Goal: Task Accomplishment & Management: Use online tool/utility

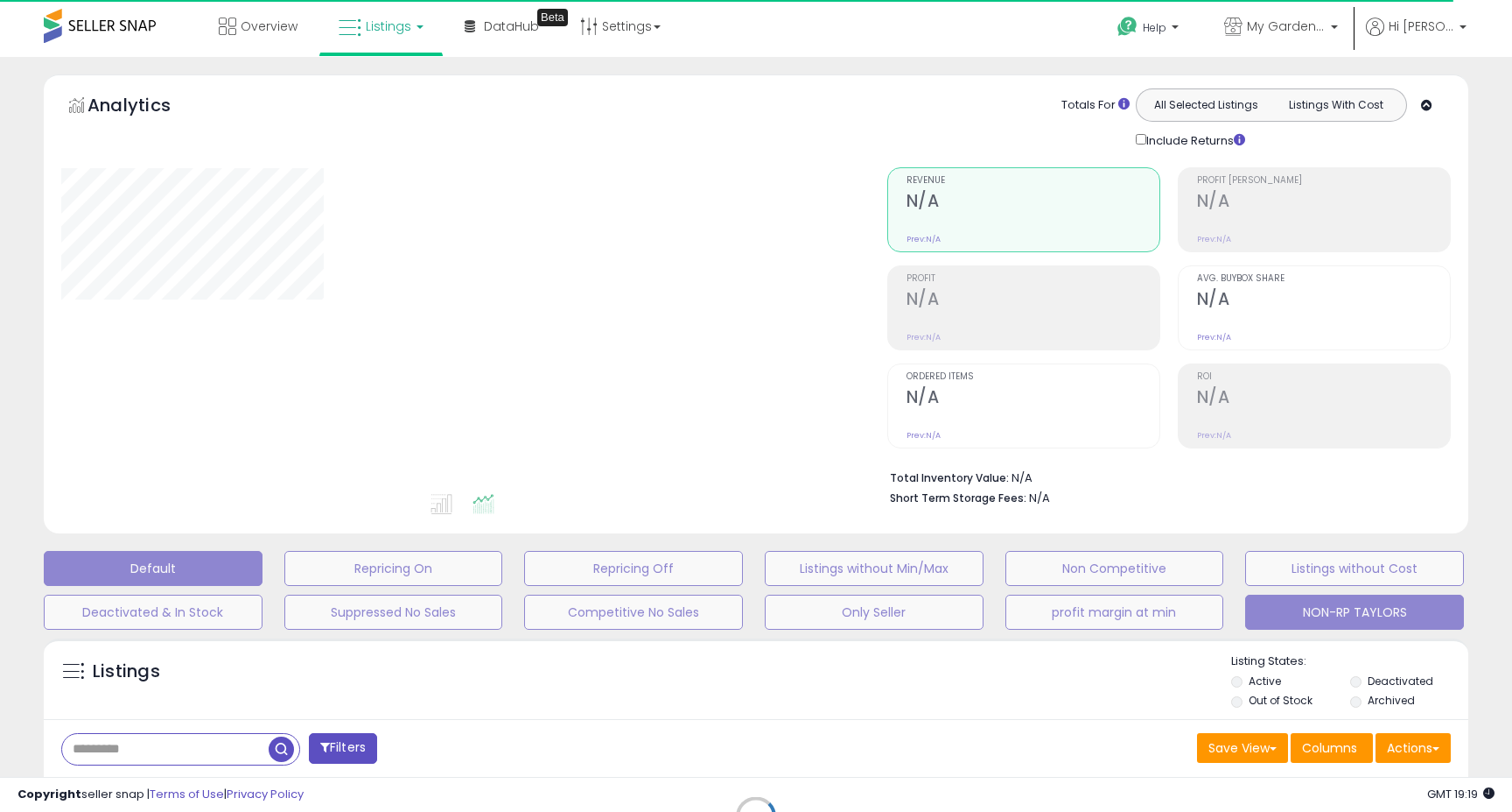
type input "******"
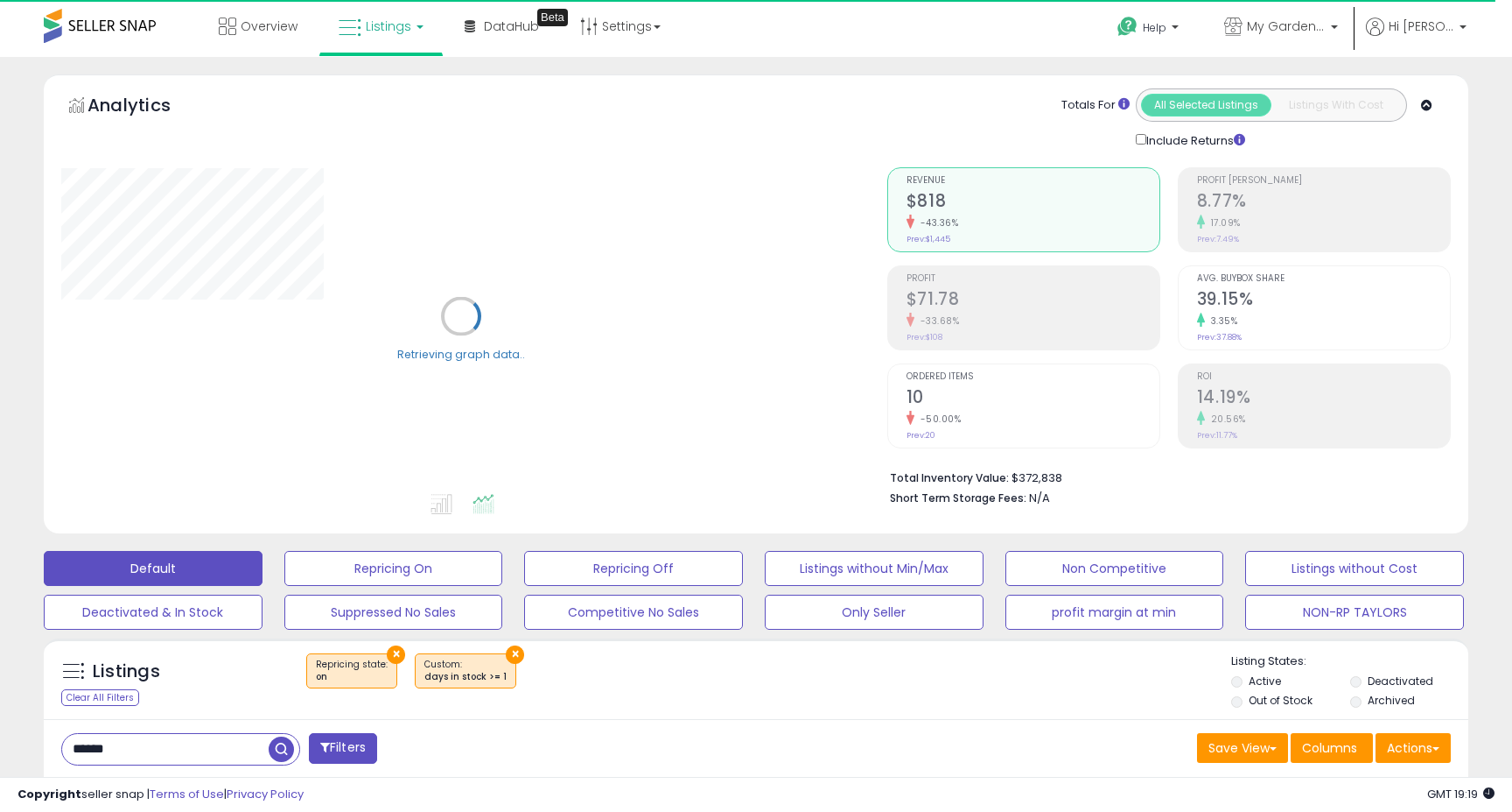
drag, startPoint x: 1276, startPoint y: 611, endPoint x: 1038, endPoint y: 737, distance: 269.3
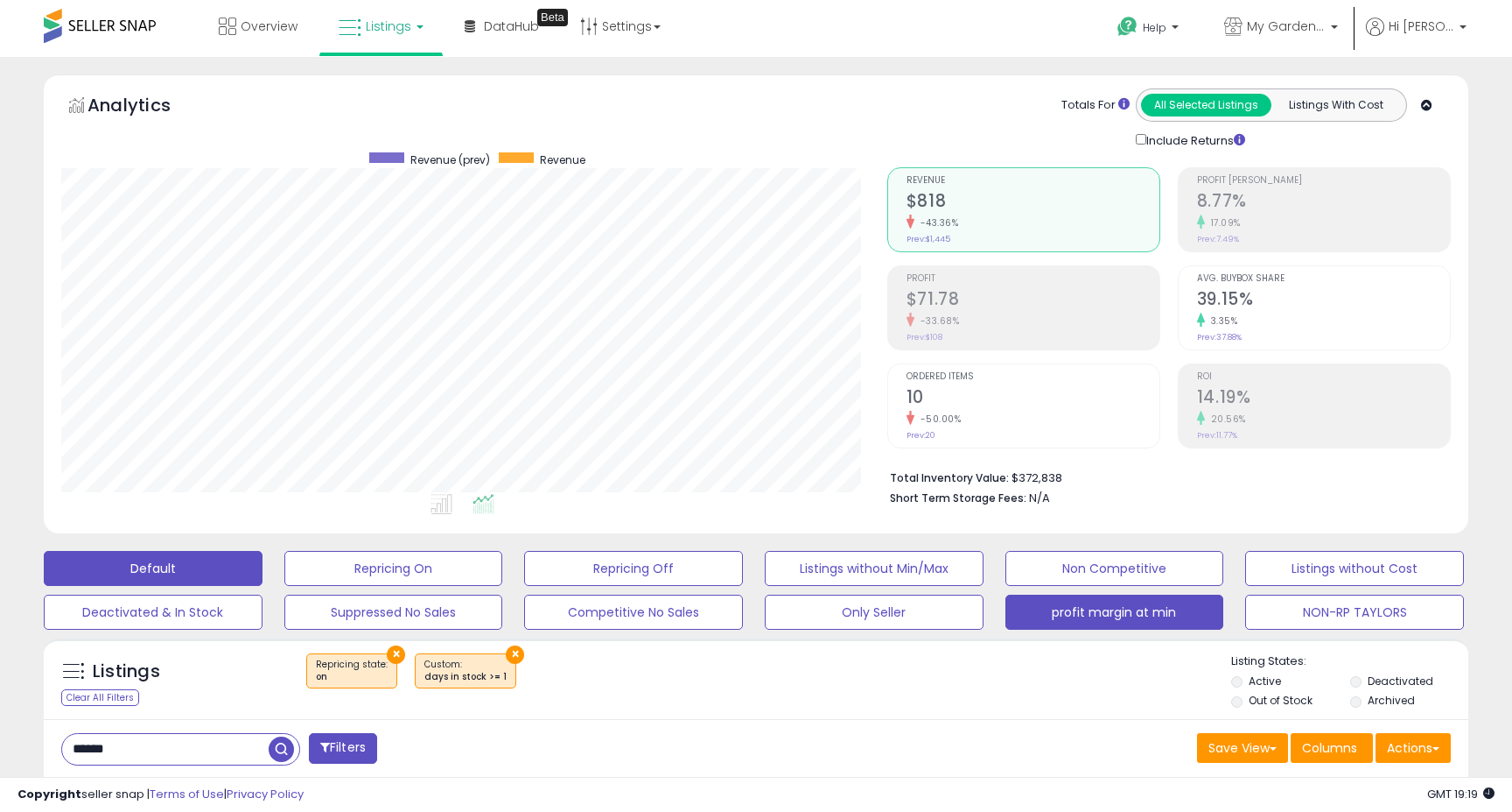
scroll to position [359, 826]
click at [1071, 602] on button "profit margin at min" at bounding box center [1115, 612] width 219 height 35
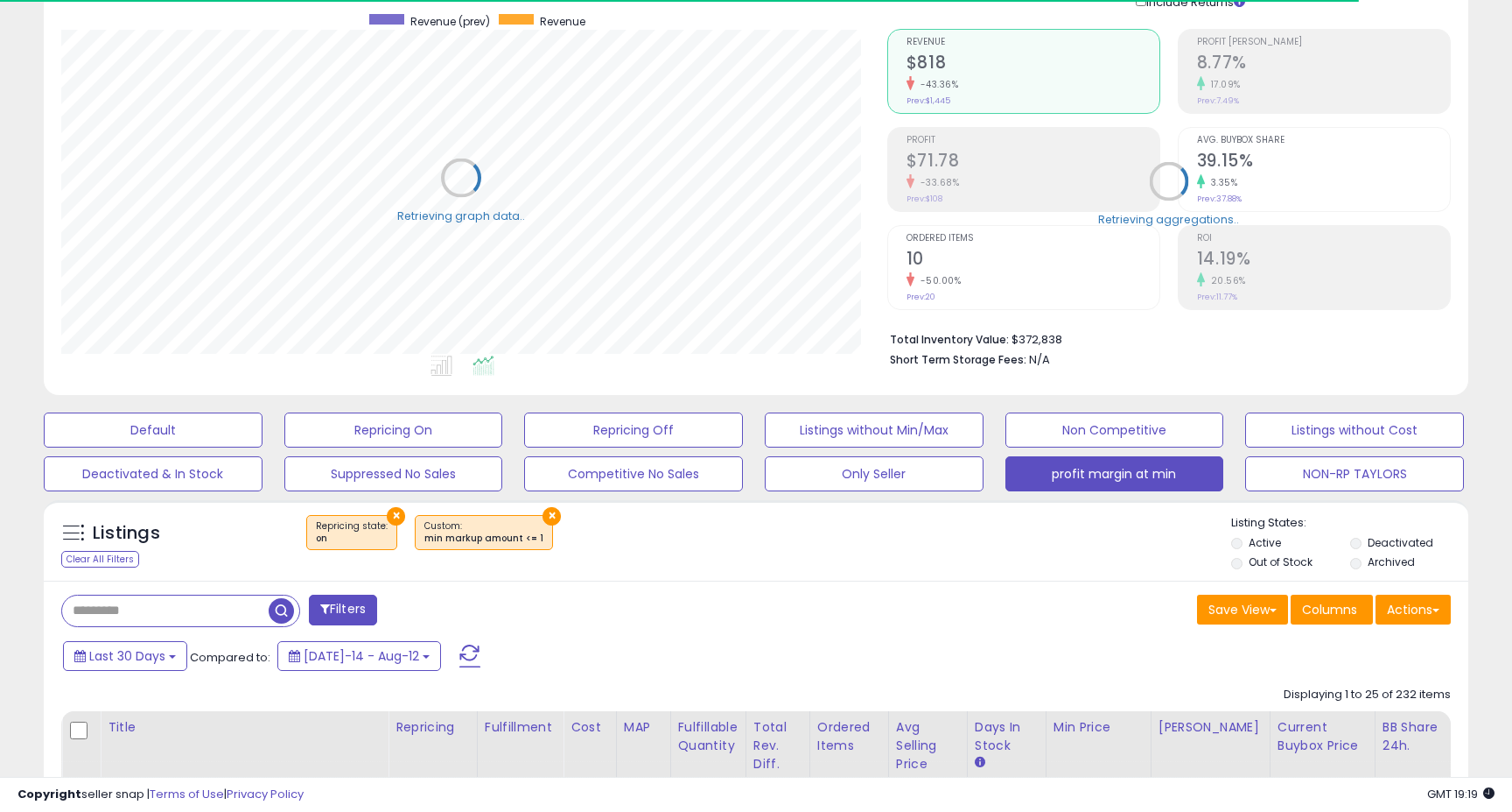
scroll to position [265, 0]
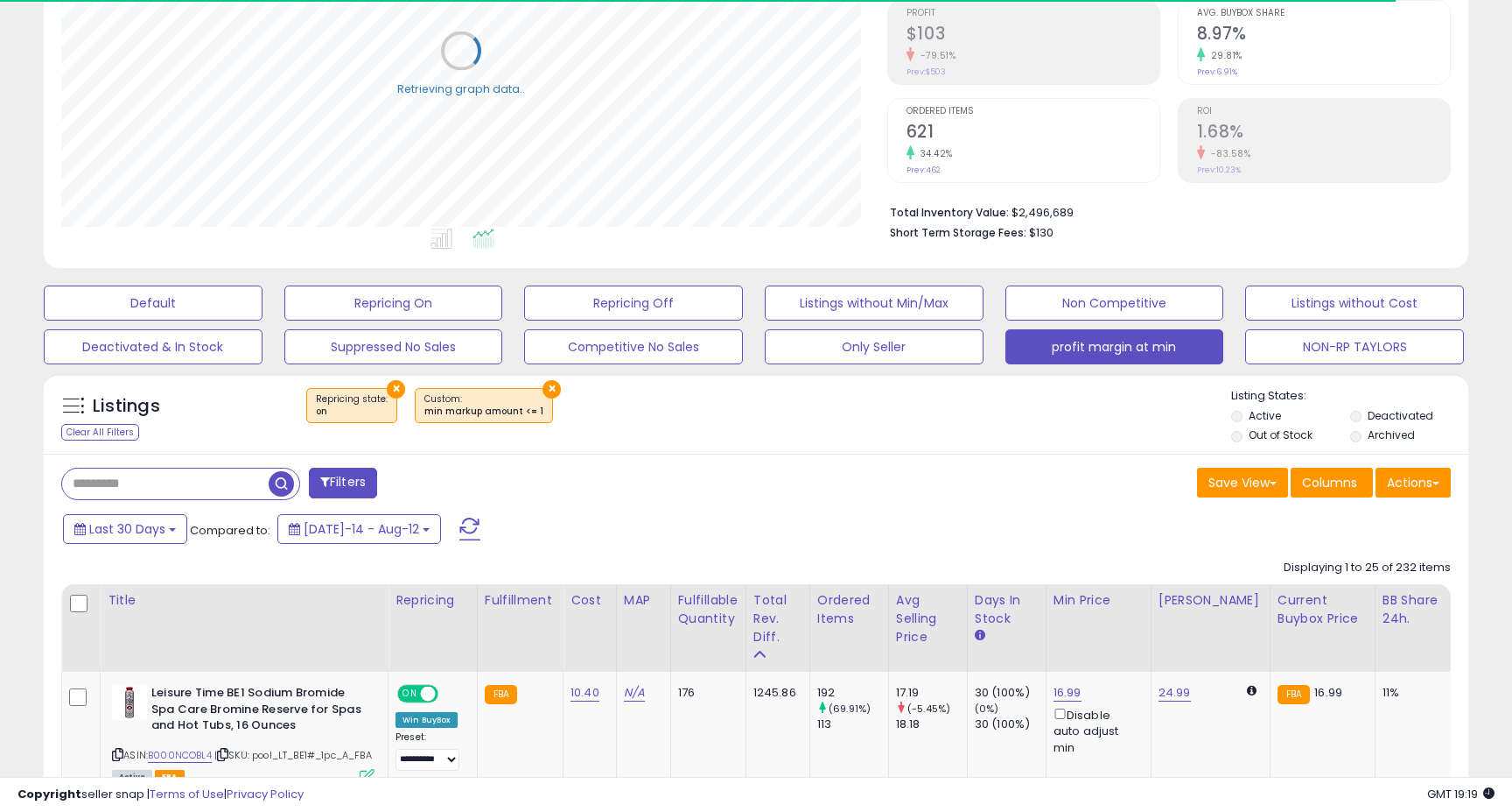
click at [469, 397] on div "× Custom: min markup amount <= 1" at bounding box center [484, 406] width 138 height 35
click at [457, 405] on div "min markup amount <= 1" at bounding box center [484, 411] width 119 height 12
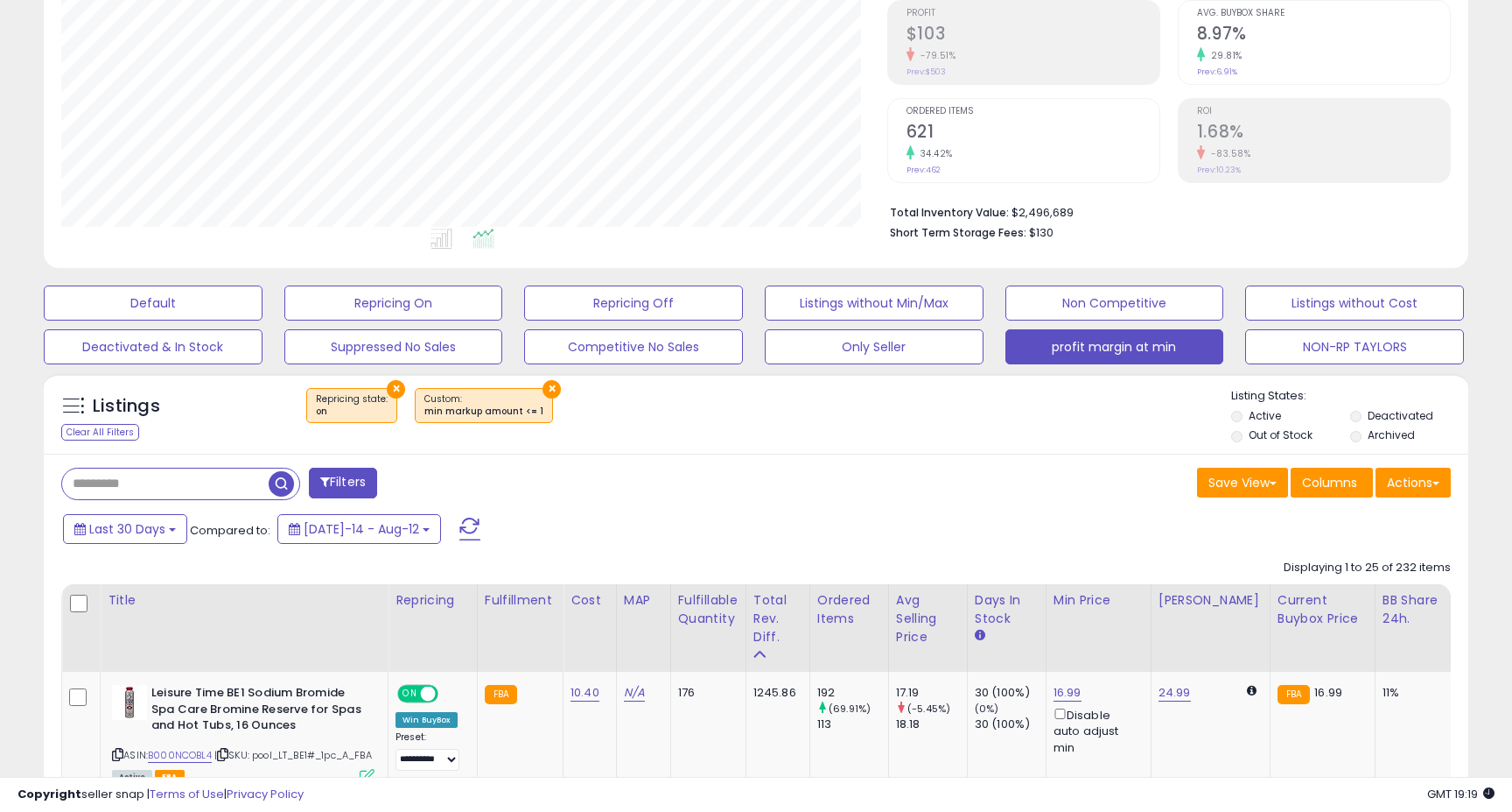
scroll to position [359, 826]
click at [357, 483] on button "Filters" at bounding box center [343, 482] width 68 height 31
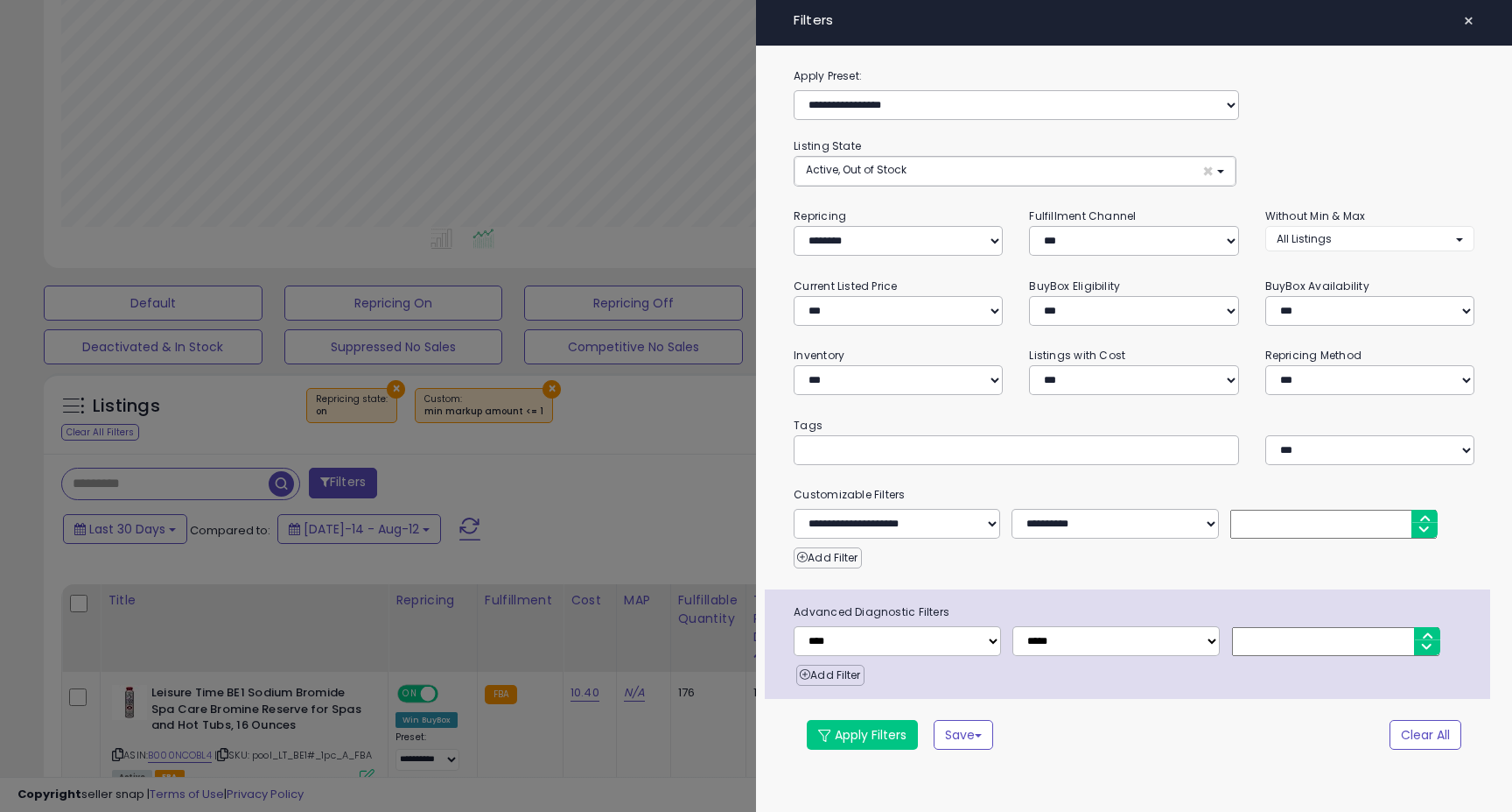
click at [1263, 532] on input "*" at bounding box center [1334, 523] width 207 height 29
type input "*"
click at [1278, 734] on div "Apply Filters Save Save As New Preset" at bounding box center [1078, 734] width 567 height 30
click at [850, 747] on div "**********" at bounding box center [1135, 418] width 756 height 703
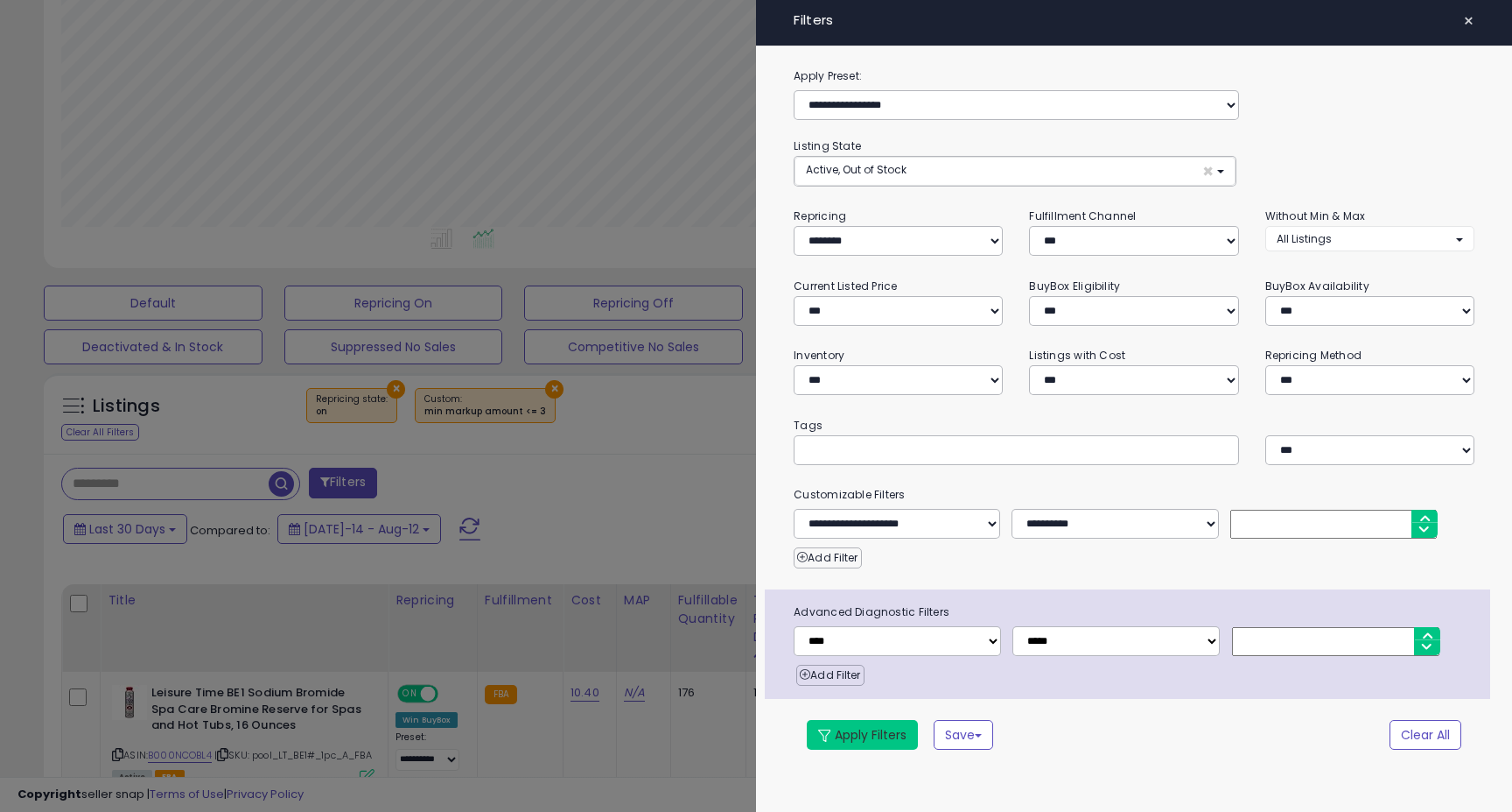
click at [850, 733] on button "Apply Filters" at bounding box center [862, 734] width 111 height 30
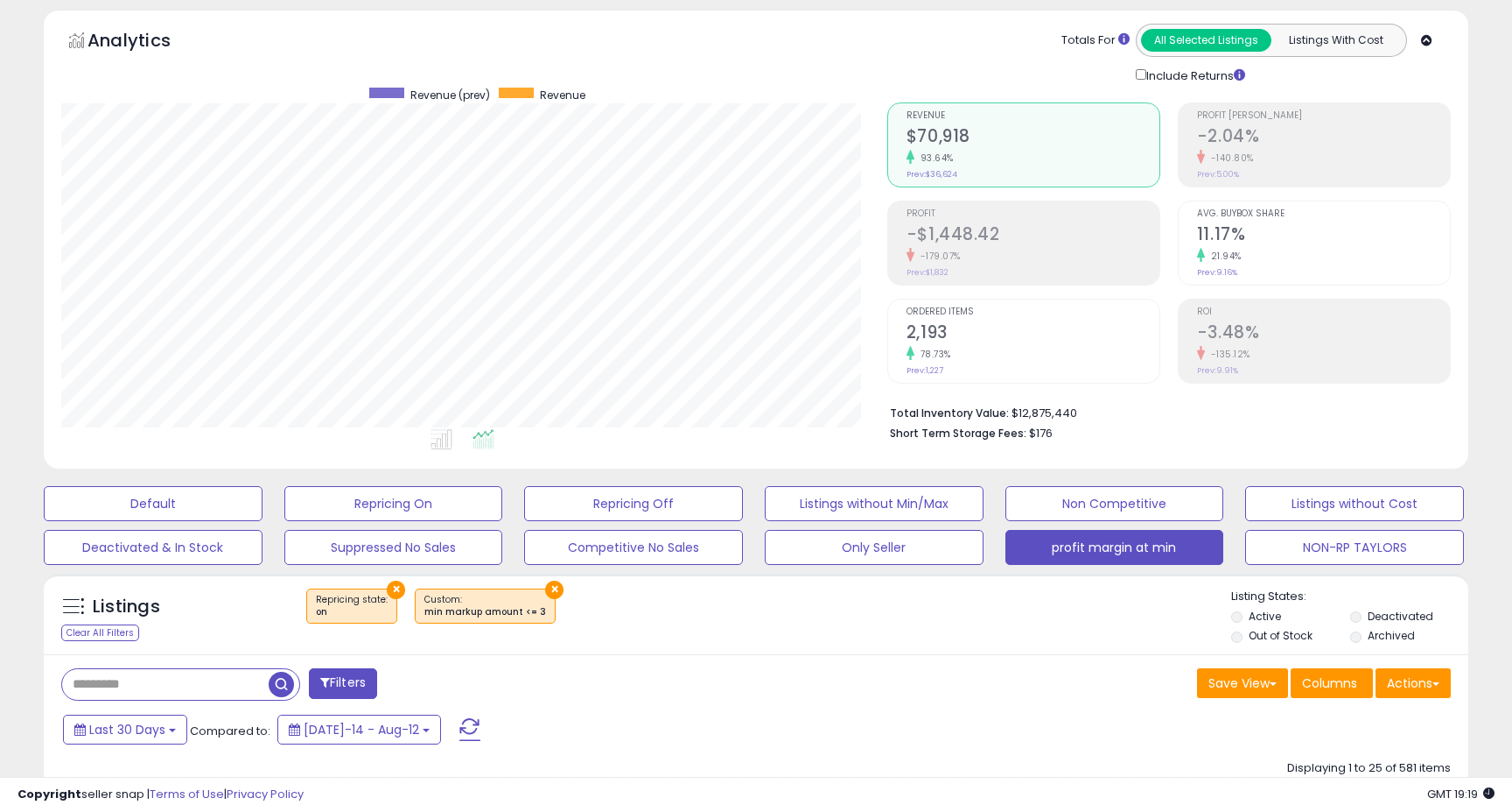
scroll to position [103, 0]
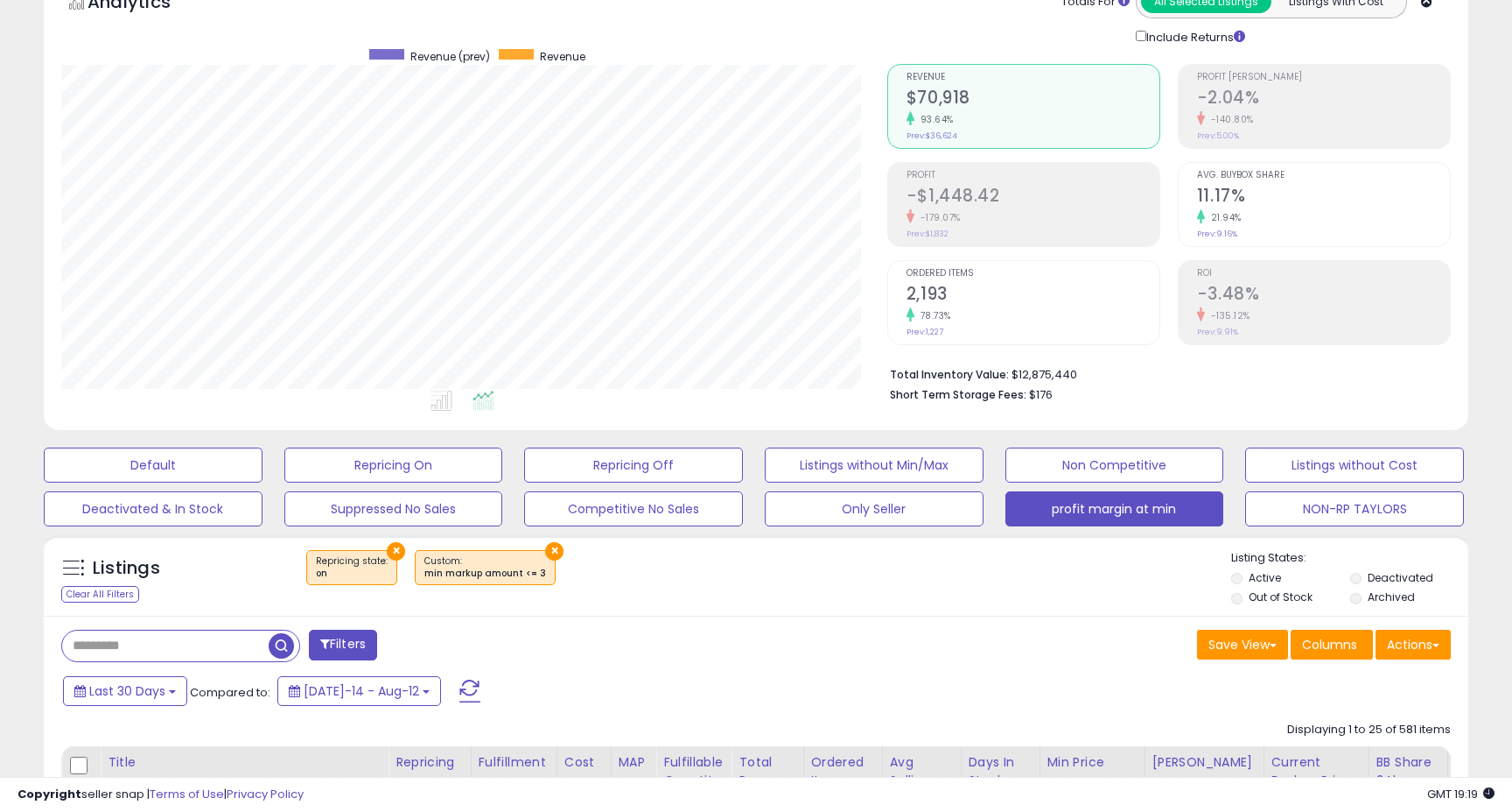
click at [484, 568] on div "min markup amount <= 3" at bounding box center [485, 574] width 121 height 12
click at [327, 639] on span at bounding box center [325, 643] width 10 height 12
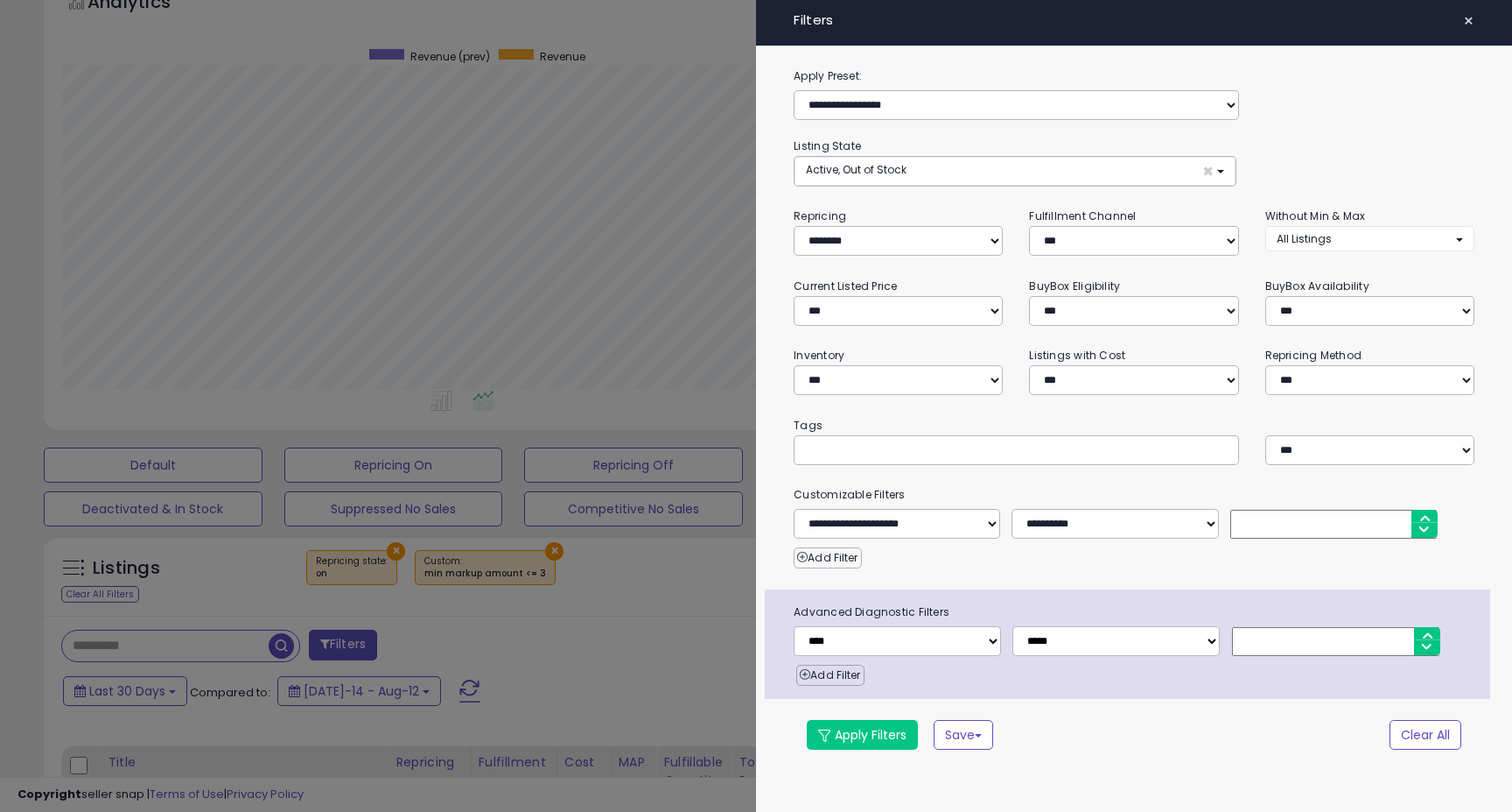
click at [1278, 643] on input "number" at bounding box center [1336, 641] width 208 height 29
click at [1283, 509] on input "*" at bounding box center [1334, 523] width 207 height 29
click at [1279, 534] on input "*" at bounding box center [1334, 523] width 207 height 29
type input "***"
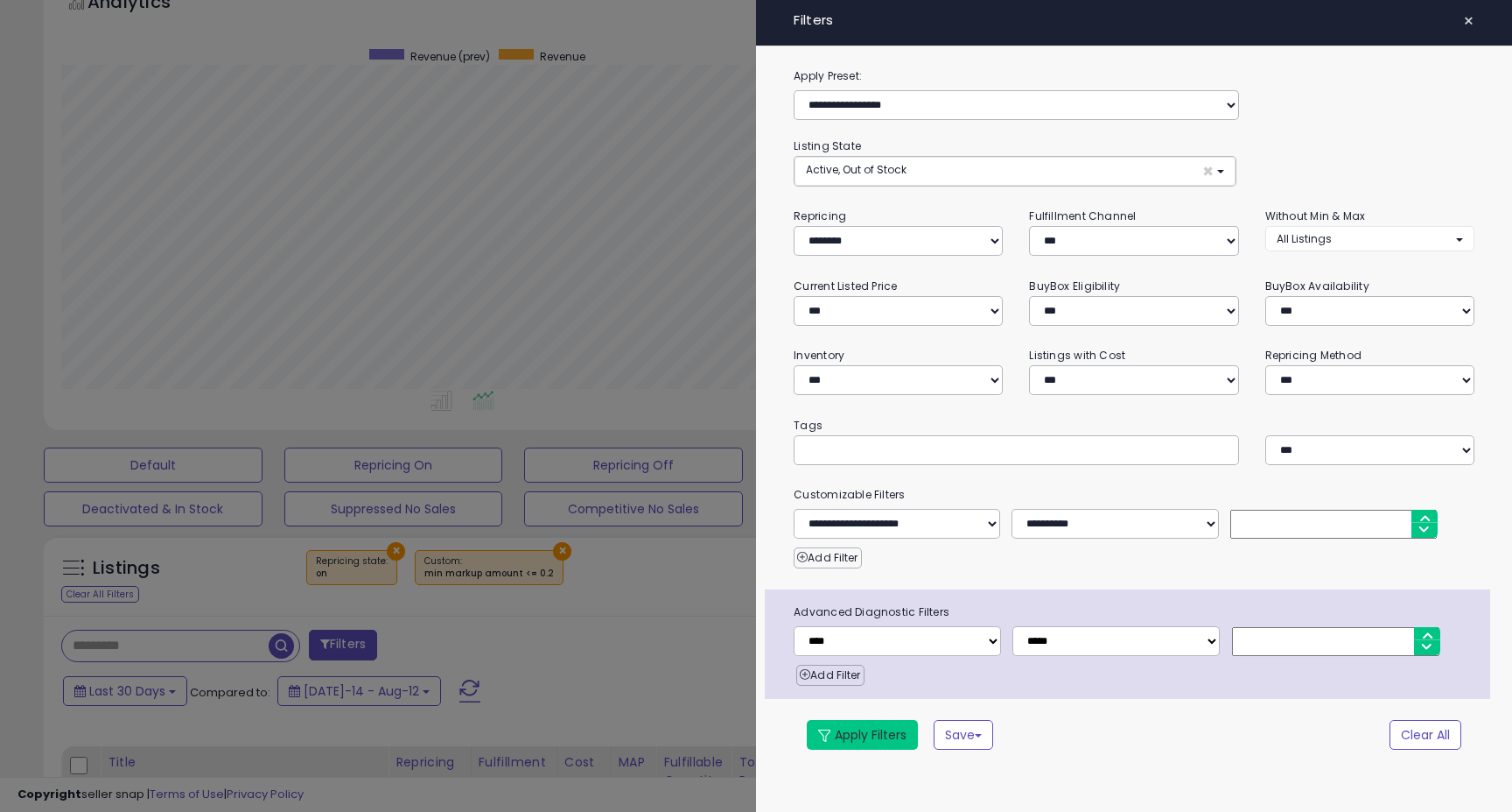
click at [845, 726] on button "Apply Filters" at bounding box center [862, 734] width 111 height 30
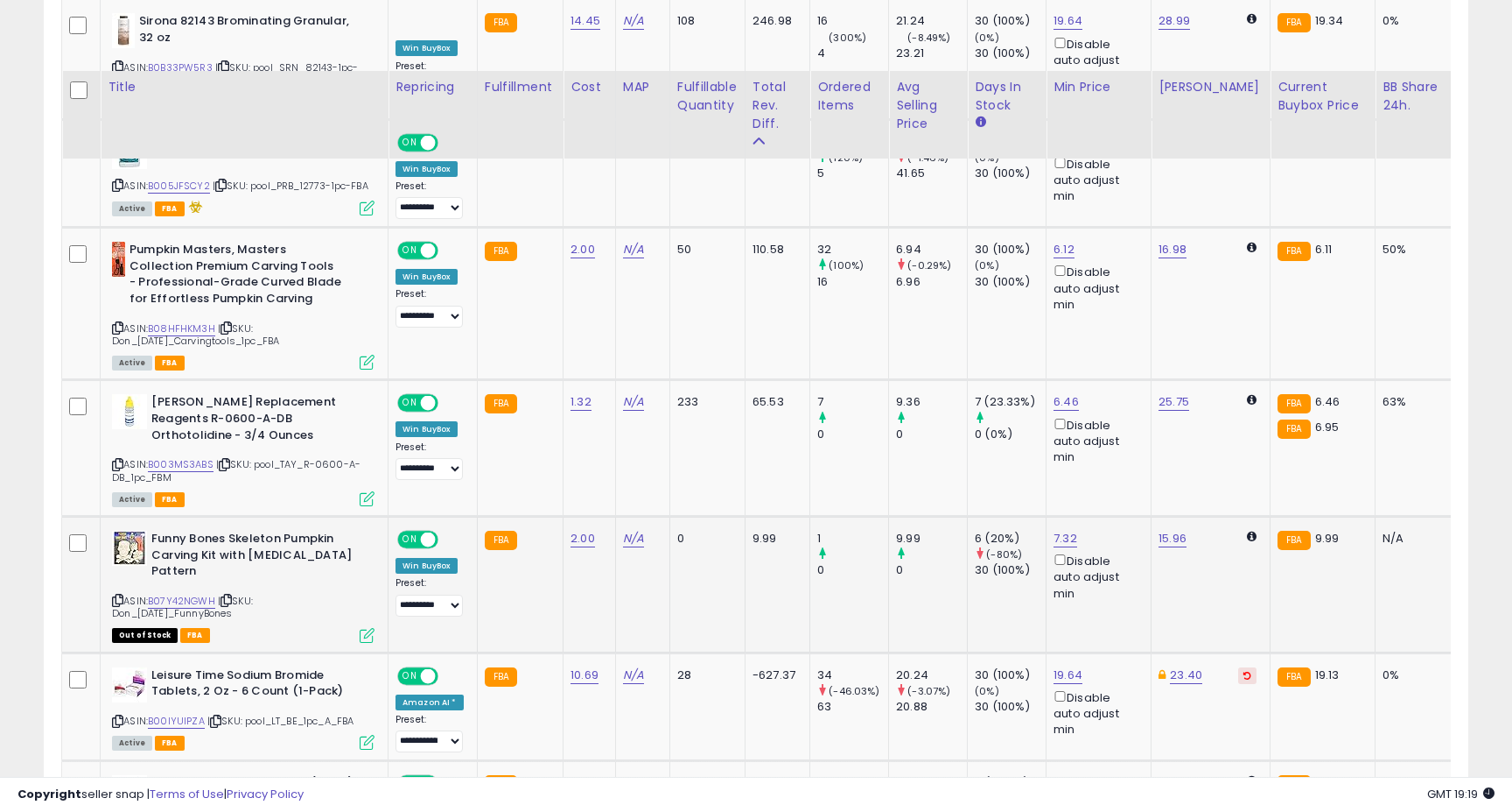
scroll to position [1301, 0]
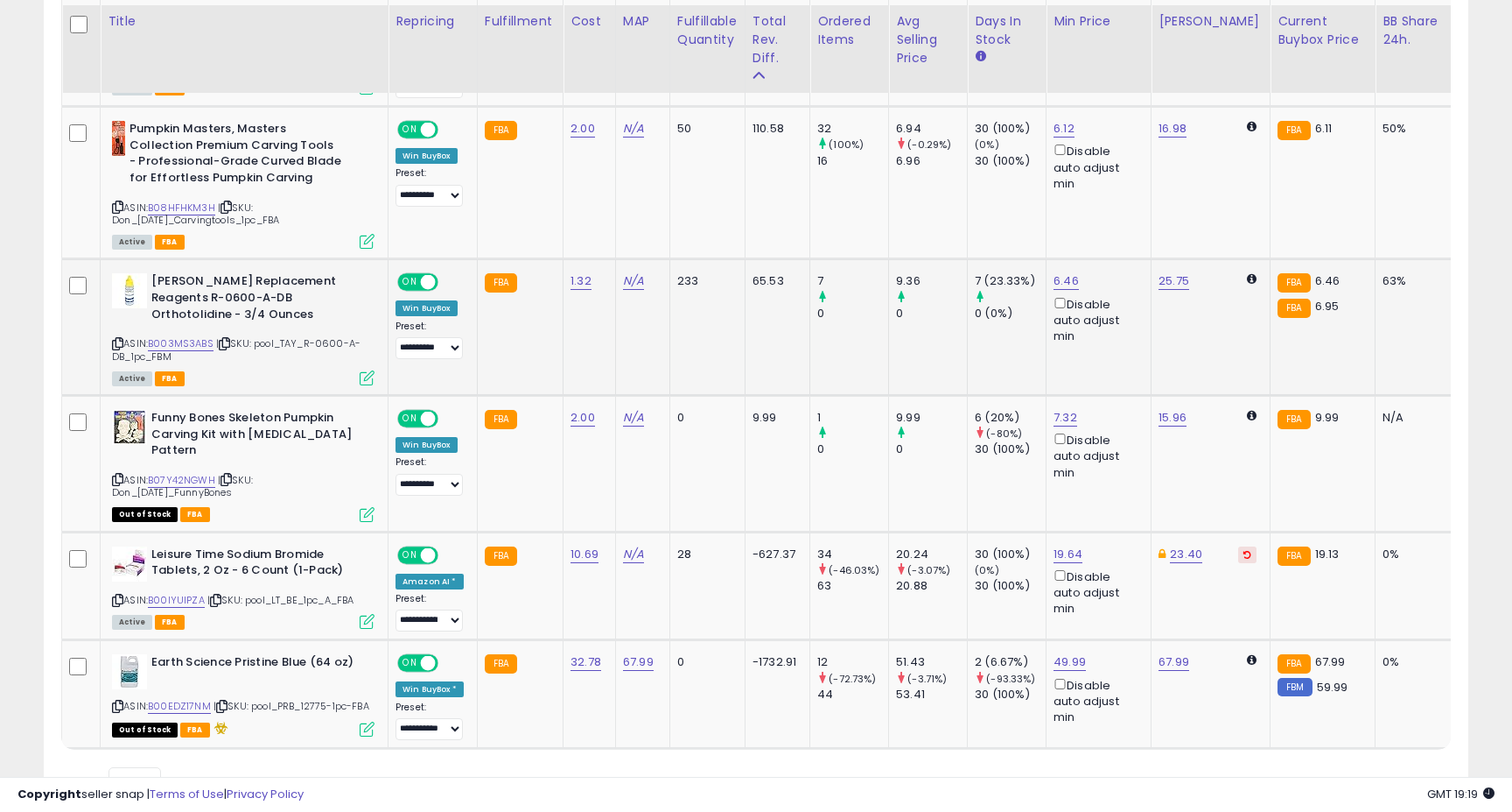
click at [370, 385] on icon at bounding box center [366, 377] width 15 height 15
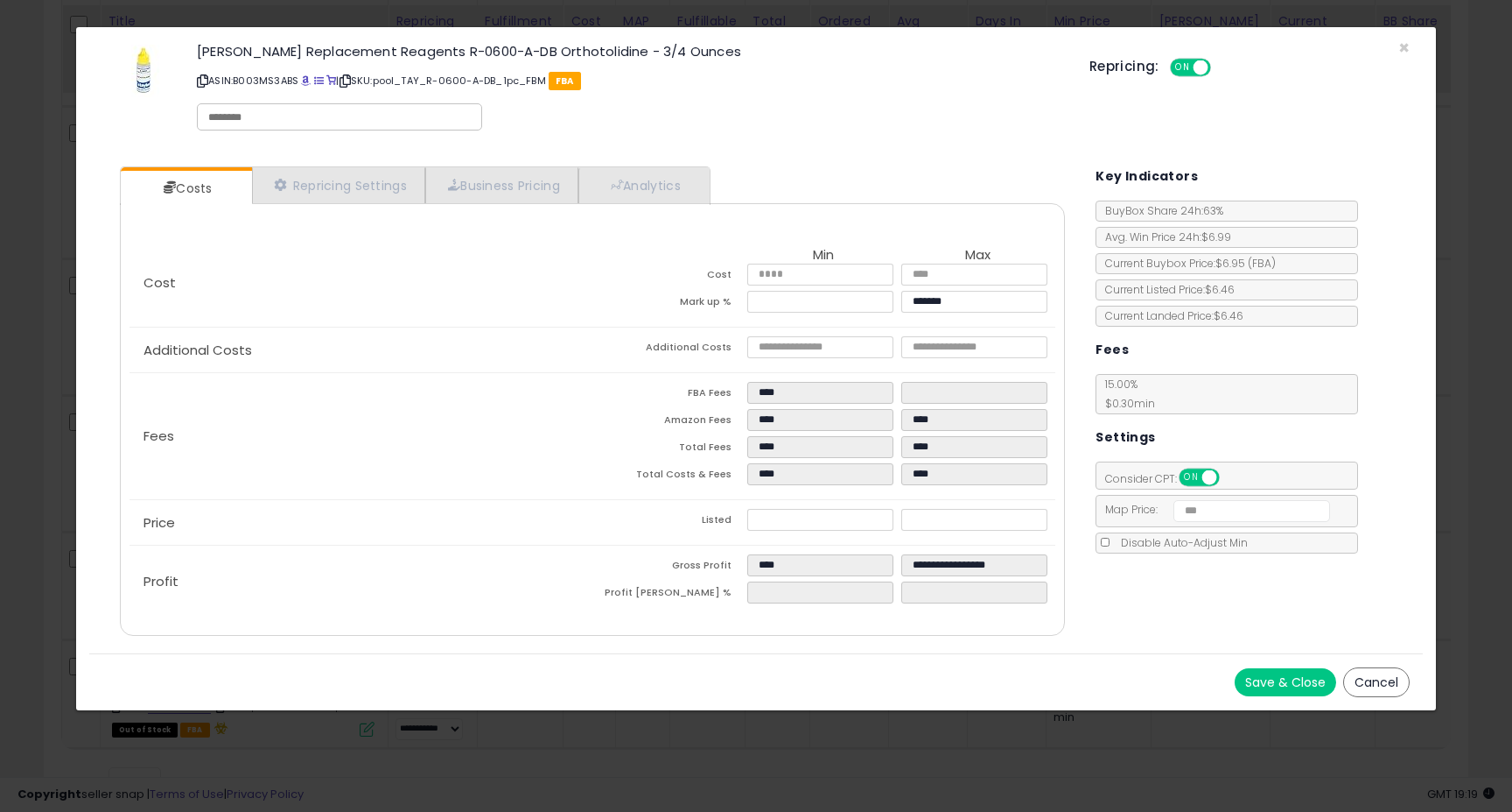
click at [386, 715] on div "× Close [PERSON_NAME] Replacement Reagents R-0600-A-DB Orthotolidine - 3/4 Ounc…" at bounding box center [756, 406] width 1512 height 812
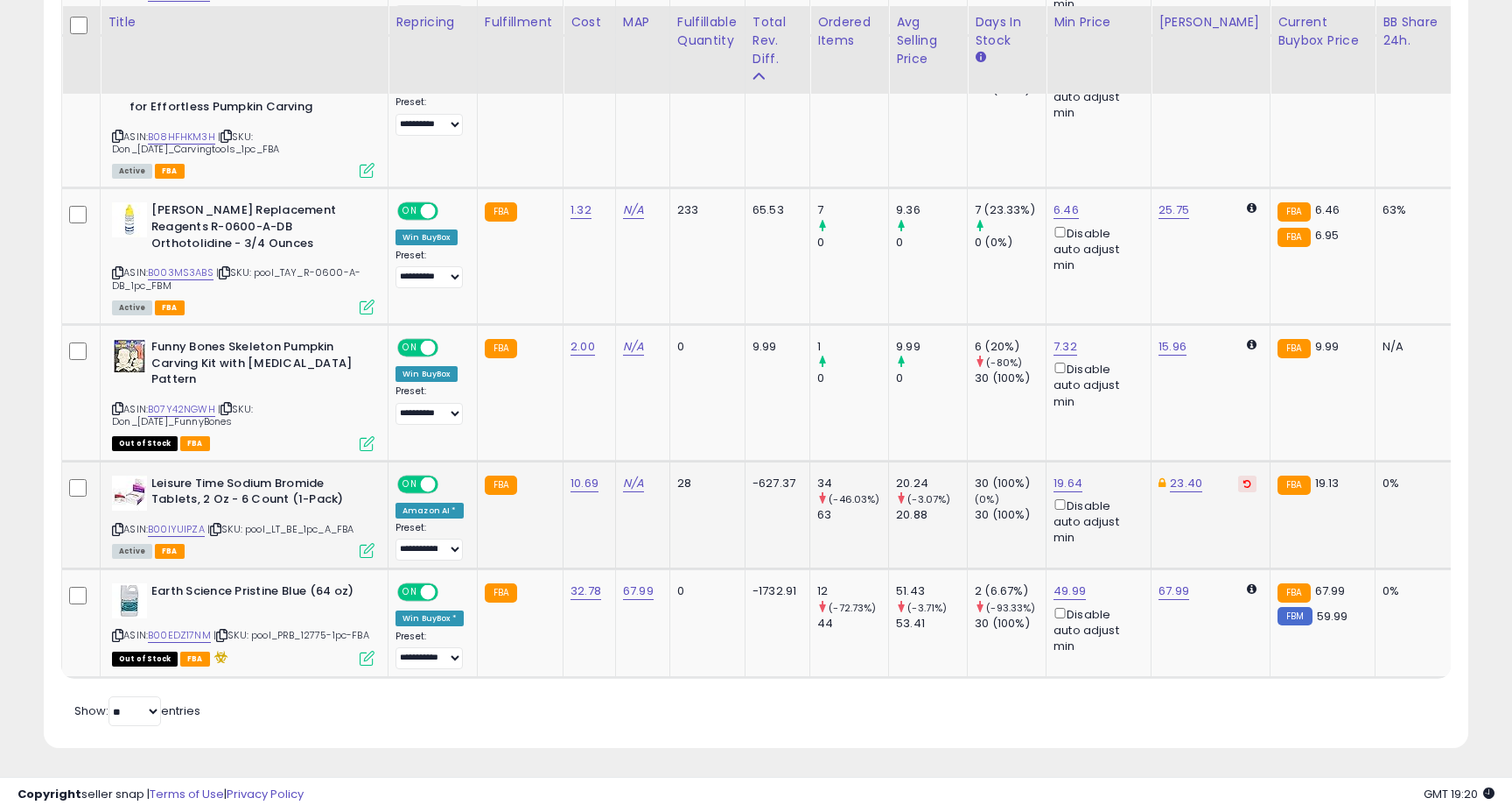
scroll to position [1371, 0]
